Goal: Complete application form

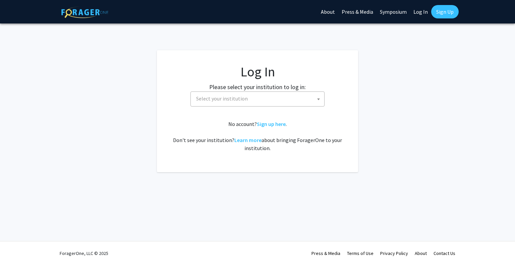
click at [212, 99] on span "Select your institution" at bounding box center [222, 98] width 52 height 7
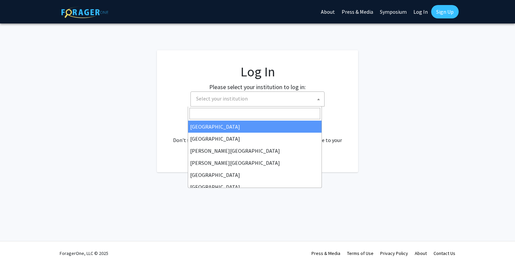
select select "34"
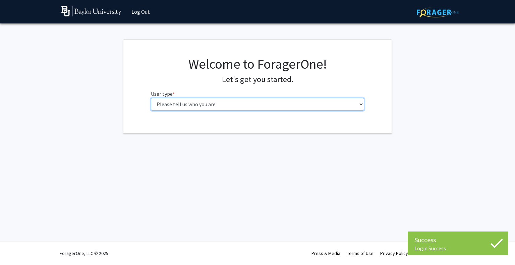
click at [272, 104] on select "Please tell us who you are Undergraduate Student Master's Student Doctoral Cand…" at bounding box center [258, 104] width 214 height 13
select select "1: undergrad"
click at [151, 98] on select "Please tell us who you are Undergraduate Student Master's Student Doctoral Cand…" at bounding box center [258, 104] width 214 height 13
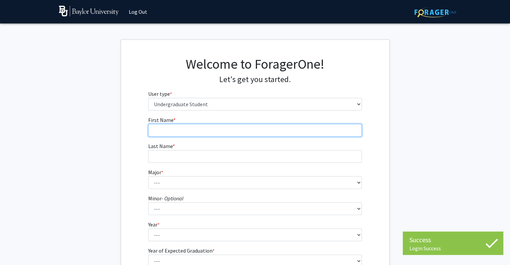
click at [252, 131] on input "First Name * required" at bounding box center [255, 130] width 214 height 13
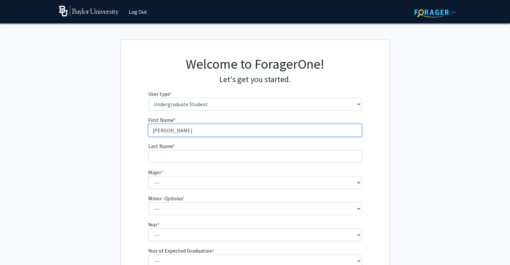
type input "Tyler"
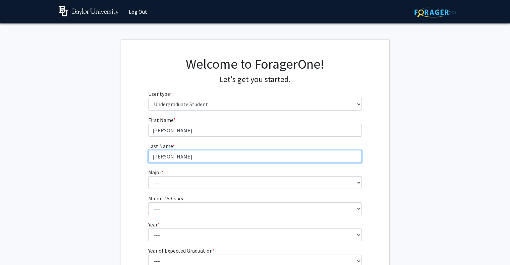
type input "Jackson"
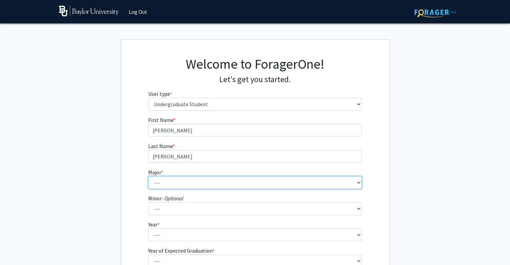
click at [176, 186] on select "--- Accounting American Studies Anthropology Apparel Design & Product Developme…" at bounding box center [255, 182] width 214 height 13
select select "80: 2745"
click at [148, 176] on select "--- Accounting American Studies Anthropology Apparel Design & Product Developme…" at bounding box center [255, 182] width 214 height 13
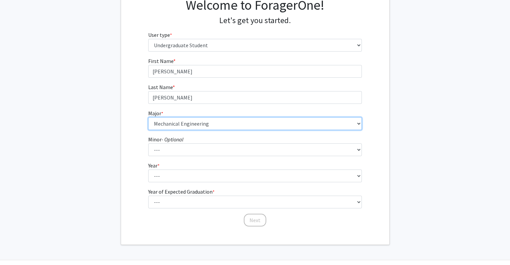
scroll to position [60, 0]
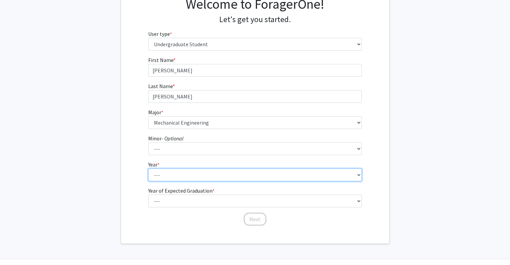
click at [163, 175] on select "--- First-year Sophomore Junior Senior Postbaccalaureate Certificate" at bounding box center [255, 175] width 214 height 13
select select "1: first-year"
click at [148, 169] on select "--- First-year Sophomore Junior Senior Postbaccalaureate Certificate" at bounding box center [255, 175] width 214 height 13
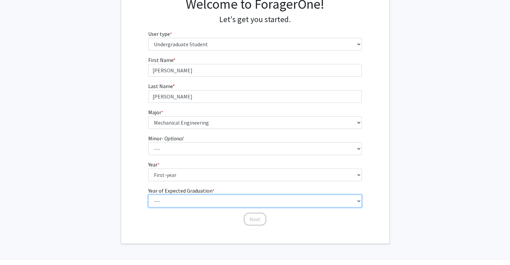
click at [179, 197] on select "--- 2025 2026 2027 2028 2029 2030 2031 2032 2033 2034" at bounding box center [255, 201] width 214 height 13
select select "5: 2029"
click at [148, 195] on select "--- 2025 2026 2027 2028 2029 2030 2031 2032 2033 2034" at bounding box center [255, 201] width 214 height 13
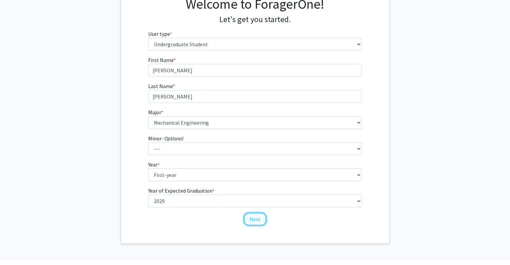
click at [253, 218] on button "Next" at bounding box center [255, 219] width 22 height 13
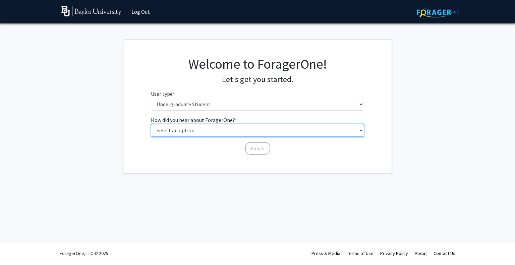
click at [224, 126] on select "Select an option Peer/student recommendation Faculty/staff recommendation Unive…" at bounding box center [258, 130] width 214 height 13
select select "2: faculty_recommendation"
click at [151, 124] on select "Select an option Peer/student recommendation Faculty/staff recommendation Unive…" at bounding box center [258, 130] width 214 height 13
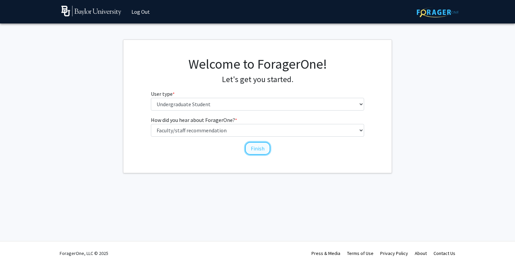
click at [253, 148] on button "Finish" at bounding box center [257, 148] width 25 height 13
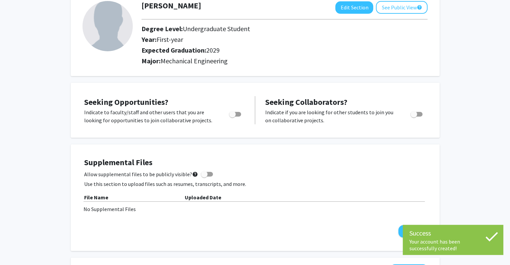
scroll to position [44, 0]
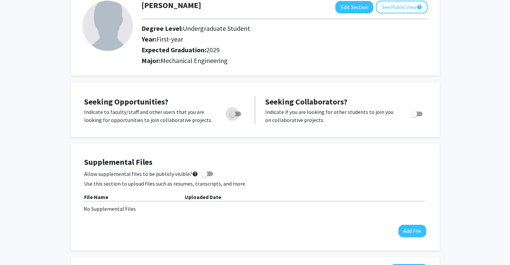
click at [237, 113] on span "Toggle" at bounding box center [235, 114] width 12 height 5
click at [233, 116] on input "Are you actively seeking opportunities?" at bounding box center [232, 116] width 0 height 0
checkbox input "true"
click at [412, 115] on span "Toggle" at bounding box center [414, 114] width 7 height 7
click at [414, 116] on input "Would you like to receive other student requests to work with you?" at bounding box center [414, 116] width 0 height 0
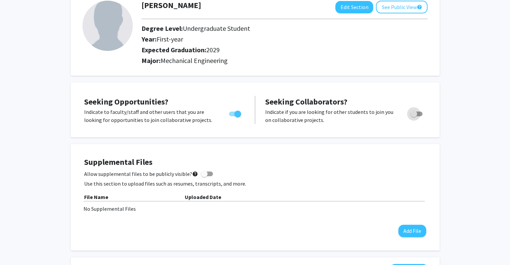
checkbox input "true"
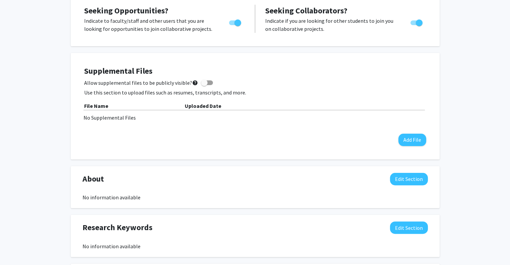
scroll to position [0, 0]
